Goal: Task Accomplishment & Management: Use online tool/utility

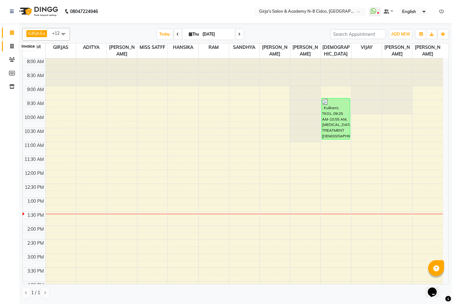
click at [14, 45] on span at bounding box center [11, 46] width 11 height 7
select select "66"
select select "service"
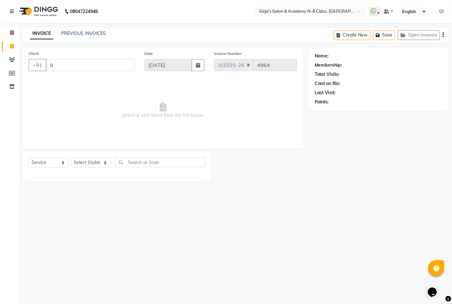
type input "82"
select select "66554"
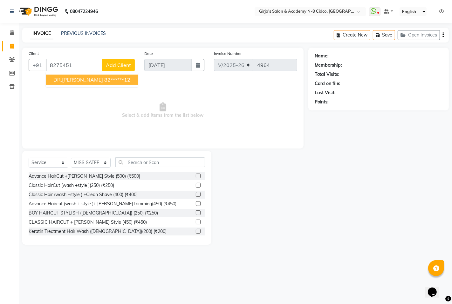
drag, startPoint x: 101, startPoint y: 76, endPoint x: 104, endPoint y: 104, distance: 27.8
click at [104, 77] on ngb-highlight "82******12" at bounding box center [117, 80] width 26 height 6
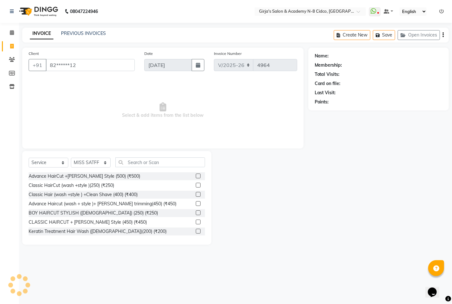
type input "82******12"
drag, startPoint x: 90, startPoint y: 162, endPoint x: 89, endPoint y: 158, distance: 4.5
click at [91, 162] on select "Select Stylist ADITYA [PERSON_NAME] BEAUTY M GIRJAS [PERSON_NAME] MISS [PERSON_…" at bounding box center [91, 163] width 40 height 10
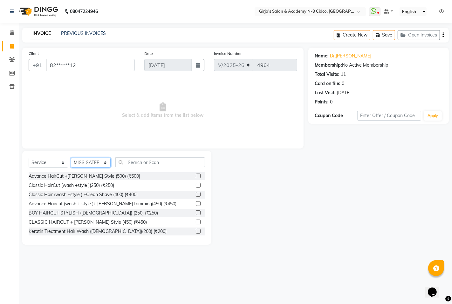
select select "85117"
click at [71, 158] on select "Select Stylist ADITYA [PERSON_NAME] BEAUTY M GIRJAS [PERSON_NAME] MISS [PERSON_…" at bounding box center [91, 163] width 40 height 10
click at [201, 166] on input "text" at bounding box center [160, 163] width 90 height 10
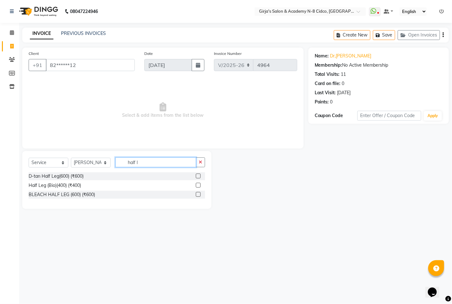
type input "half l"
drag, startPoint x: 194, startPoint y: 185, endPoint x: 198, endPoint y: 185, distance: 3.3
click at [198, 185] on div "Half Leg (Bio)(400) (₹400)" at bounding box center [117, 186] width 176 height 8
click at [198, 185] on label at bounding box center [198, 185] width 5 height 5
click at [198, 185] on input "checkbox" at bounding box center [198, 186] width 4 height 4
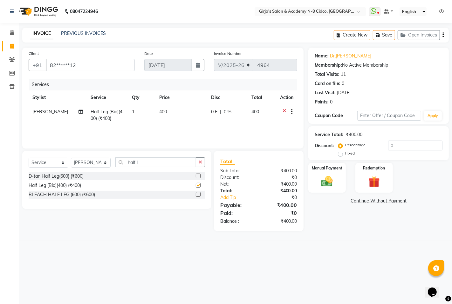
checkbox input "false"
click at [156, 162] on input "half l" at bounding box center [155, 163] width 81 height 10
type input "h"
type input "eye"
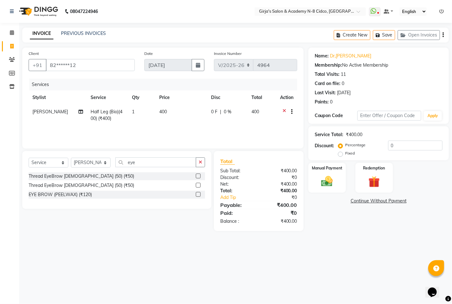
click at [199, 179] on label at bounding box center [198, 176] width 5 height 5
click at [199, 179] on input "checkbox" at bounding box center [198, 176] width 4 height 4
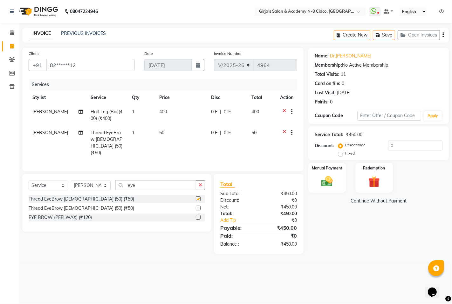
drag, startPoint x: 161, startPoint y: 192, endPoint x: 160, endPoint y: 184, distance: 8.4
click at [160, 192] on div "Select Service Product Membership Package Voucher Prepaid Gift Card Select Styl…" at bounding box center [117, 187] width 176 height 15
checkbox input "false"
click at [160, 184] on input "eye" at bounding box center [155, 185] width 81 height 10
drag, startPoint x: 160, startPoint y: 184, endPoint x: 153, endPoint y: 183, distance: 6.7
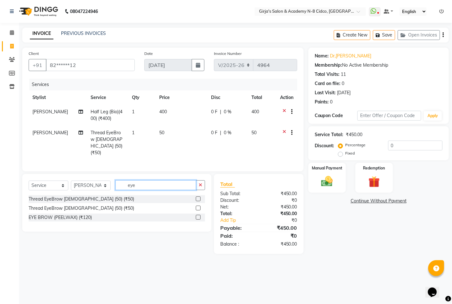
click at [157, 184] on input "eye" at bounding box center [155, 185] width 81 height 10
type input "upp"
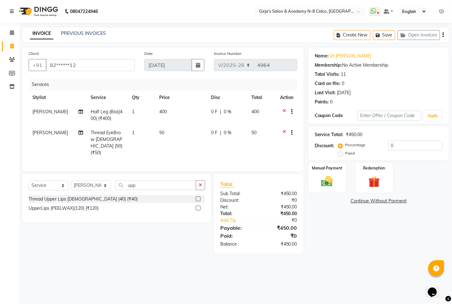
click at [196, 197] on label at bounding box center [198, 199] width 5 height 5
click at [196, 197] on input "checkbox" at bounding box center [198, 199] width 4 height 4
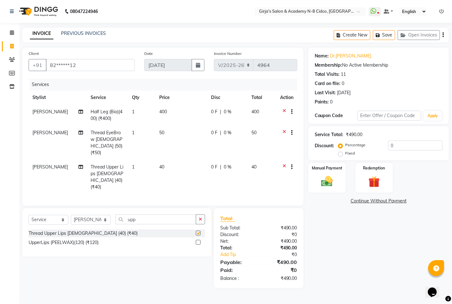
checkbox input "false"
click at [326, 174] on div "Manual Payment" at bounding box center [326, 177] width 39 height 31
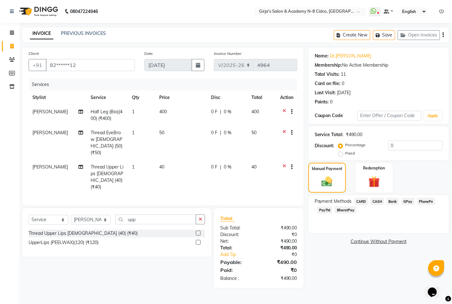
click at [408, 199] on span "GPay" at bounding box center [407, 201] width 13 height 7
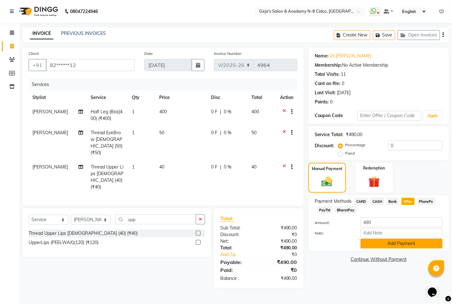
click at [401, 246] on button "Add Payment" at bounding box center [401, 244] width 82 height 10
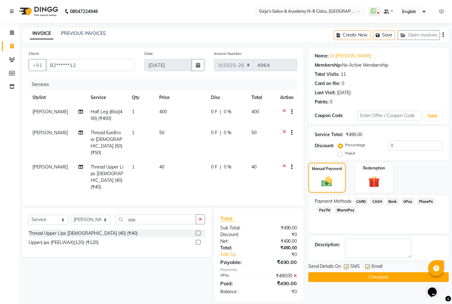
click at [403, 273] on div "Send Details On SMS Email Checkout" at bounding box center [378, 272] width 140 height 19
click at [404, 273] on button "Checkout" at bounding box center [378, 278] width 140 height 10
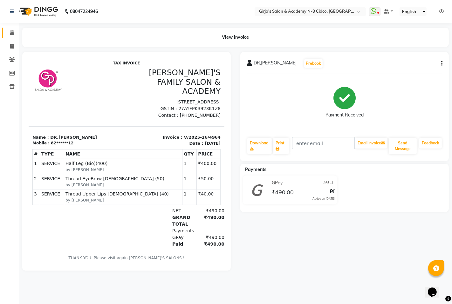
drag, startPoint x: 18, startPoint y: 23, endPoint x: 4, endPoint y: 32, distance: 17.3
click at [17, 29] on div "Calendar Invoice Clients Members Inventory Completed InProgress Upcoming Droppe…" at bounding box center [43, 156] width 86 height 277
click at [4, 32] on link "Calendar" at bounding box center [9, 33] width 15 height 10
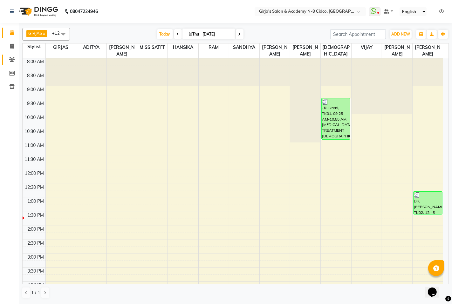
drag, startPoint x: 5, startPoint y: 61, endPoint x: 11, endPoint y: 59, distance: 5.8
click at [7, 61] on link "Clients" at bounding box center [9, 60] width 15 height 10
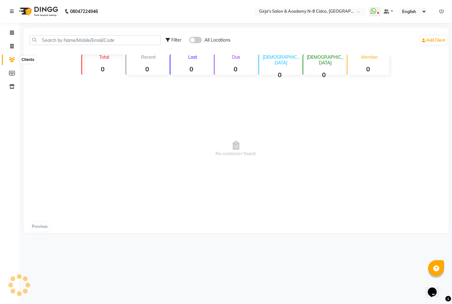
click at [12, 58] on icon at bounding box center [12, 59] width 6 height 5
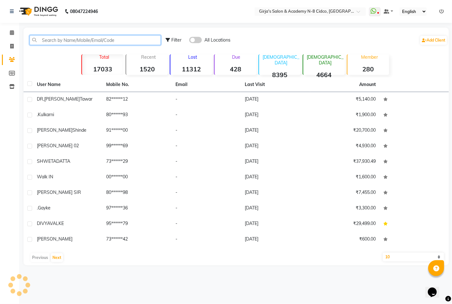
drag, startPoint x: 71, startPoint y: 36, endPoint x: 78, endPoint y: 36, distance: 6.7
click at [71, 36] on input "text" at bounding box center [95, 40] width 131 height 10
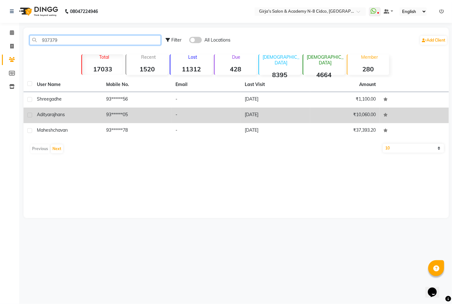
type input "937379"
click at [50, 118] on div "[PERSON_NAME]" at bounding box center [68, 114] width 62 height 7
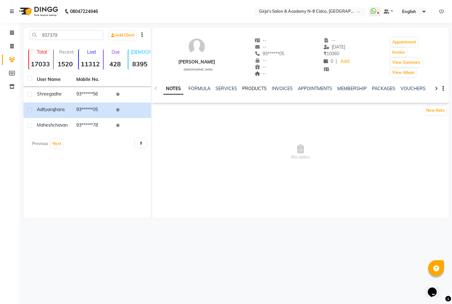
click at [250, 88] on link "PRODUCTS" at bounding box center [254, 89] width 24 height 6
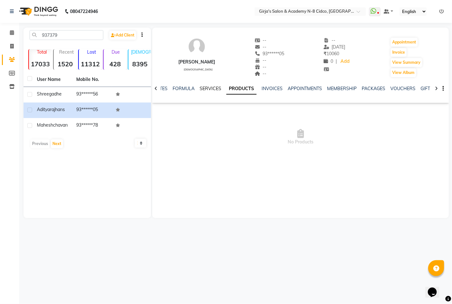
click at [219, 90] on link "SERVICES" at bounding box center [210, 89] width 22 height 6
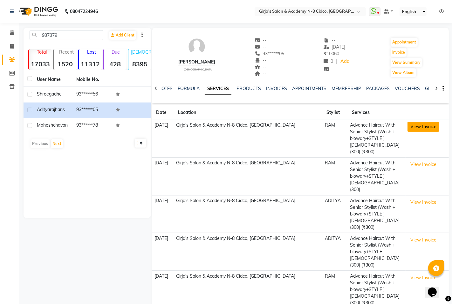
click at [429, 128] on button "View Invoice" at bounding box center [423, 127] width 32 height 10
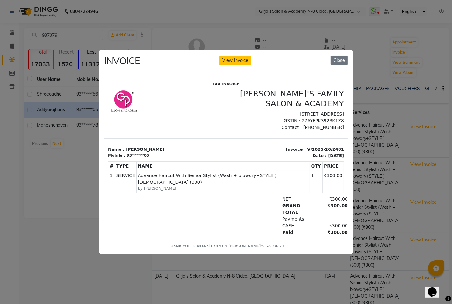
click at [320, 59] on div "INVOICE View Invoice Close" at bounding box center [225, 63] width 253 height 24
click at [335, 59] on div "INVOICE View Invoice Close" at bounding box center [225, 63] width 253 height 24
click at [335, 59] on button "Close" at bounding box center [338, 61] width 17 height 10
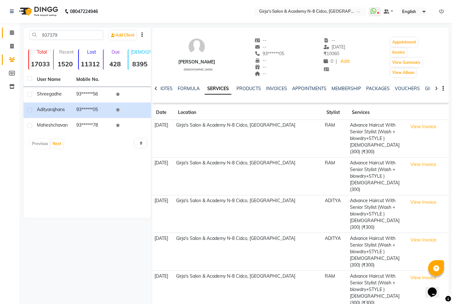
click at [9, 29] on span at bounding box center [11, 32] width 11 height 7
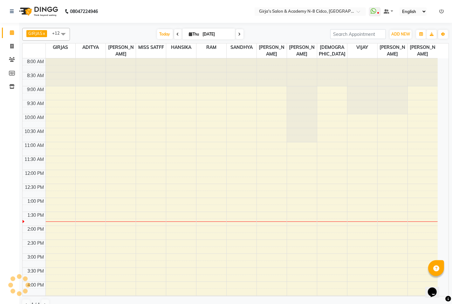
click at [9, 29] on span at bounding box center [11, 32] width 11 height 7
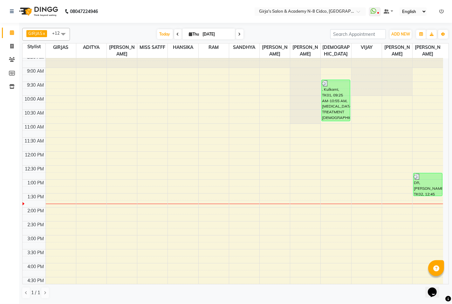
scroll to position [35, 0]
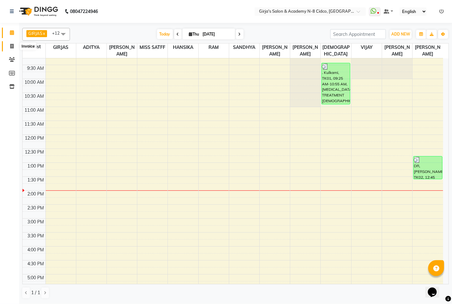
click at [8, 41] on link "Invoice" at bounding box center [9, 46] width 15 height 10
select select "service"
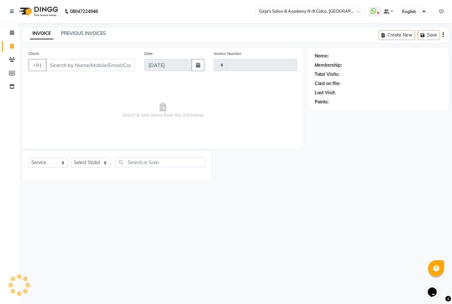
type input "4965"
select select "66"
click at [110, 66] on input "Client" at bounding box center [90, 65] width 89 height 12
select select "66554"
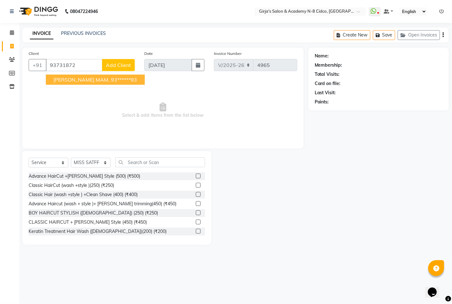
click at [111, 80] on ngb-highlight "93******93" at bounding box center [124, 80] width 26 height 6
type input "93******93"
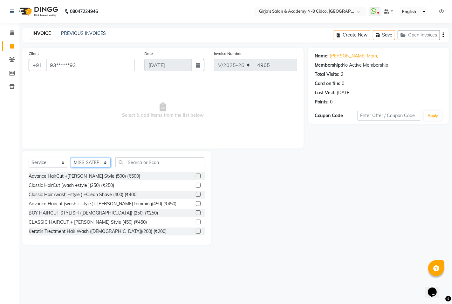
click at [103, 162] on select "Select Stylist ADITYA [PERSON_NAME] BEAUTY M GIRJAS [PERSON_NAME] MISS [PERSON_…" at bounding box center [91, 163] width 40 height 10
select select "65230"
click at [71, 158] on select "Select Stylist ADITYA [PERSON_NAME] BEAUTY M GIRJAS [PERSON_NAME] MISS [PERSON_…" at bounding box center [91, 163] width 40 height 10
click at [172, 163] on input "text" at bounding box center [160, 163] width 90 height 10
type input "w"
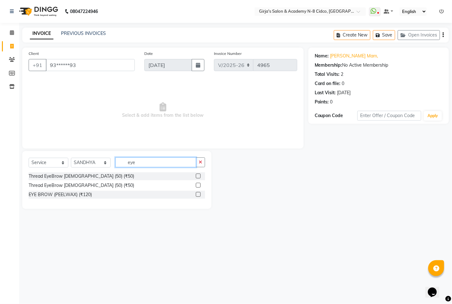
type input "eye"
click at [199, 176] on label at bounding box center [198, 176] width 5 height 5
click at [199, 176] on input "checkbox" at bounding box center [198, 176] width 4 height 4
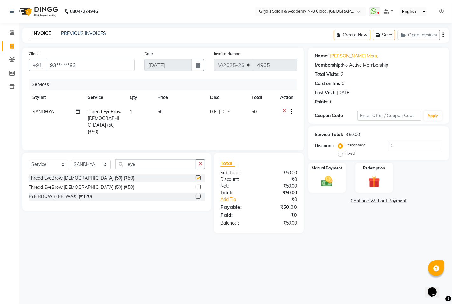
checkbox input "false"
click at [179, 161] on input "eye" at bounding box center [155, 164] width 81 height 10
type input "e"
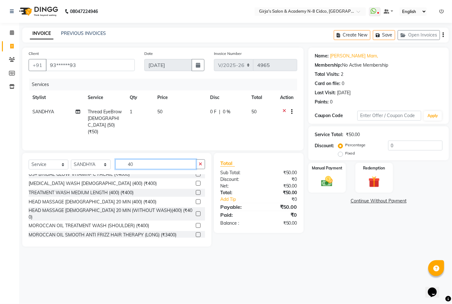
scroll to position [407, 0]
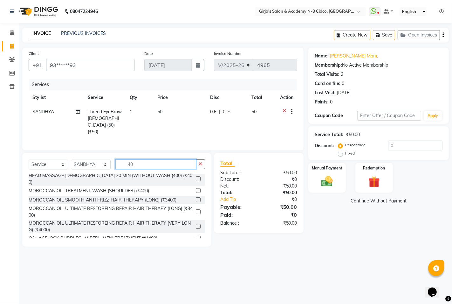
click at [156, 159] on input "40" at bounding box center [155, 164] width 81 height 10
click at [156, 161] on input "40" at bounding box center [155, 164] width 81 height 10
type input "4"
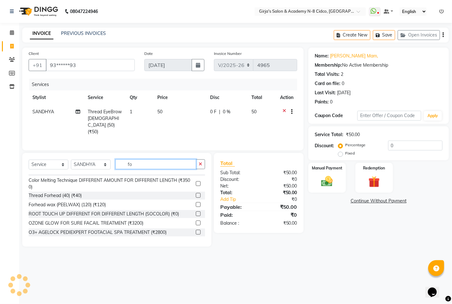
scroll to position [6, 0]
type input "fo"
click at [196, 196] on label at bounding box center [198, 195] width 5 height 5
click at [196, 196] on input "checkbox" at bounding box center [198, 196] width 4 height 4
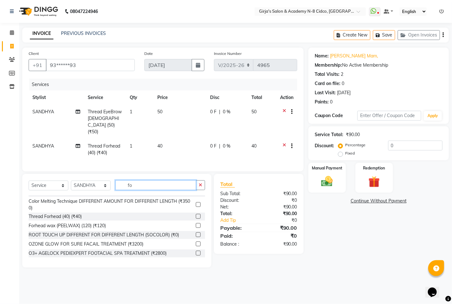
checkbox input "false"
click at [188, 184] on input "fo" at bounding box center [155, 185] width 81 height 10
type input "f"
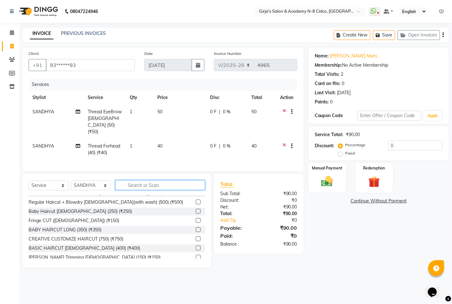
type input "y"
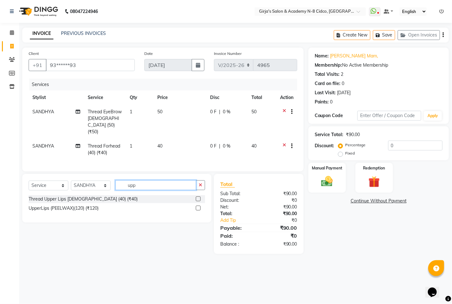
scroll to position [0, 0]
type input "upp"
click at [199, 198] on label at bounding box center [198, 199] width 5 height 5
click at [199, 198] on input "checkbox" at bounding box center [198, 199] width 4 height 4
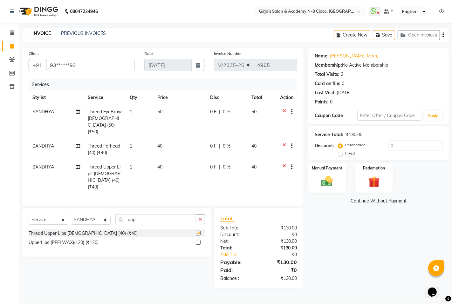
checkbox input "false"
click at [338, 188] on div "Manual Payment" at bounding box center [326, 177] width 39 height 31
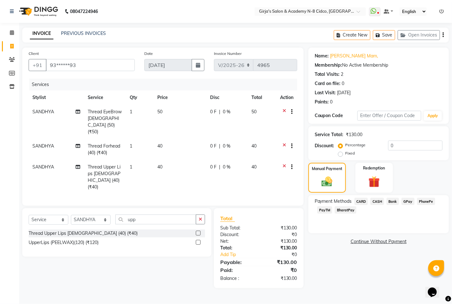
click at [381, 203] on span "CASH" at bounding box center [377, 201] width 14 height 7
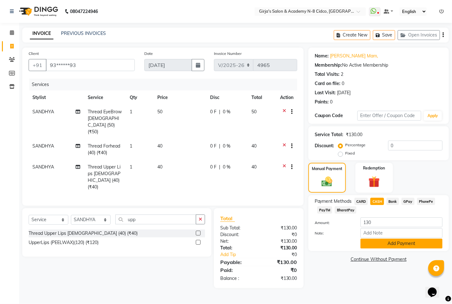
click at [386, 246] on button "Add Payment" at bounding box center [401, 244] width 82 height 10
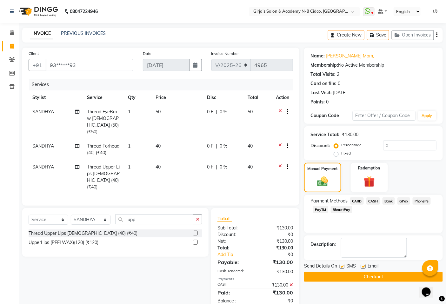
click at [379, 279] on button "Checkout" at bounding box center [373, 277] width 139 height 10
